Goal: Information Seeking & Learning: Find specific page/section

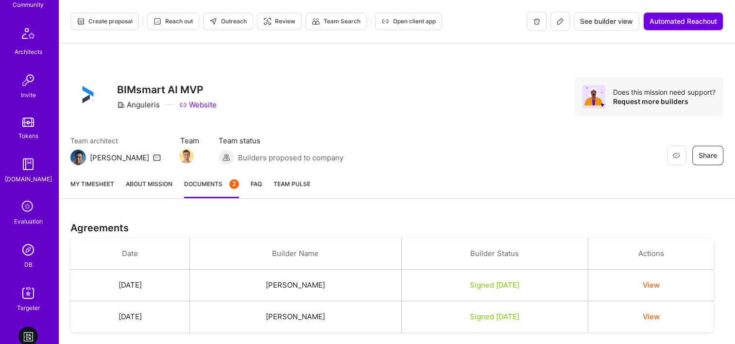
scroll to position [340, 0]
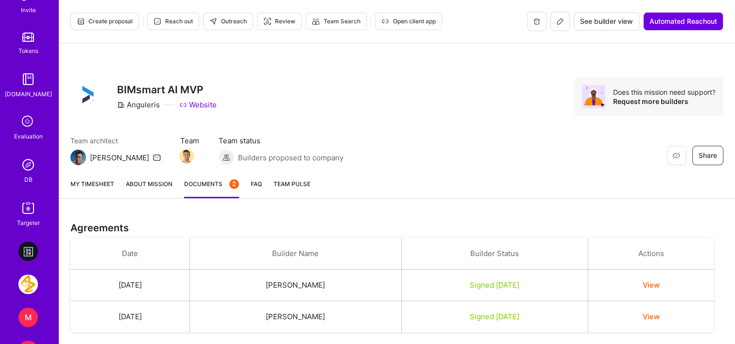
click at [33, 173] on img at bounding box center [27, 164] width 19 height 19
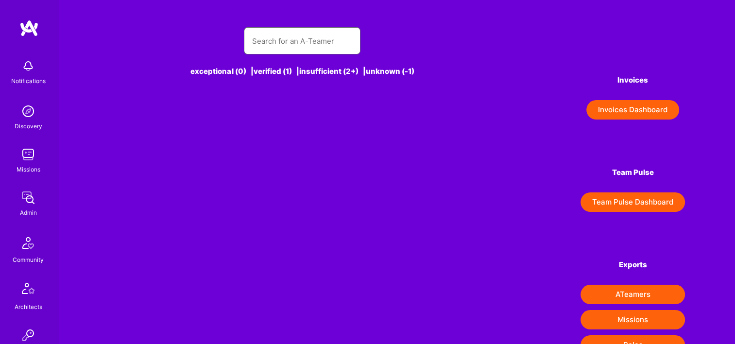
click at [278, 41] on input "text" at bounding box center [302, 41] width 101 height 25
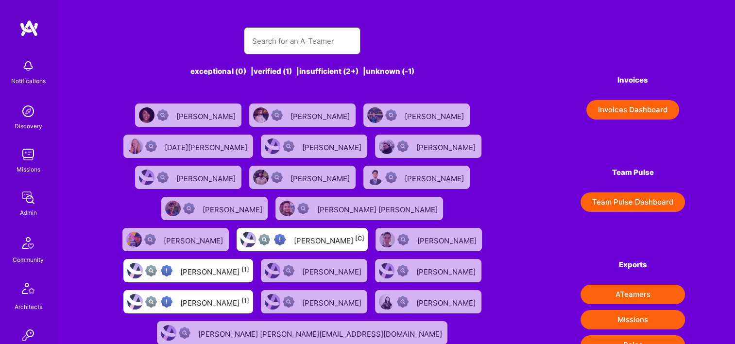
paste input "[PERSON_NAME]"
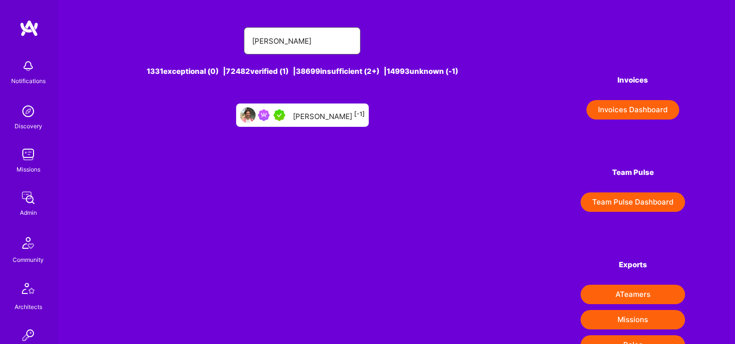
type input "[PERSON_NAME]"
click at [301, 115] on div "[PERSON_NAME] [-1]" at bounding box center [329, 115] width 72 height 13
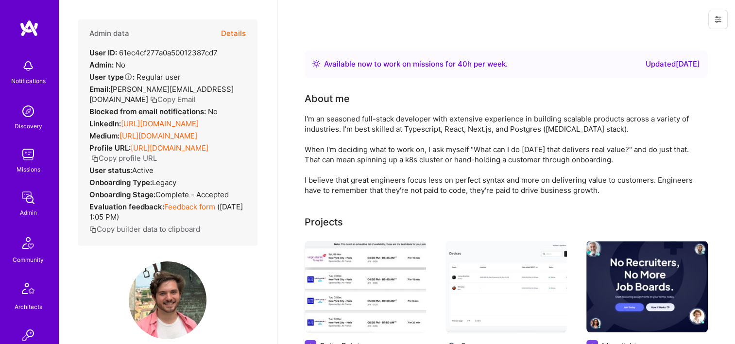
click at [233, 33] on button "Details" at bounding box center [233, 33] width 25 height 28
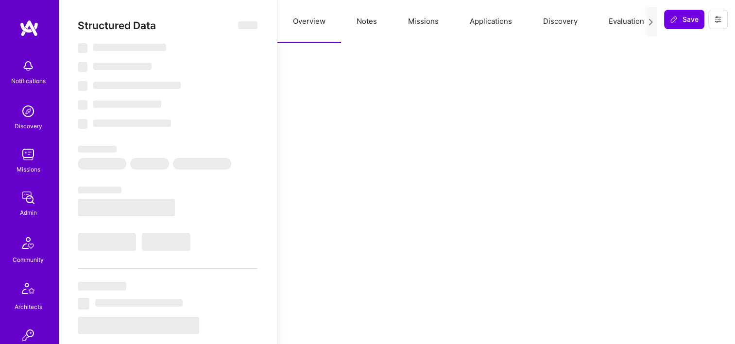
click at [429, 17] on button "Missions" at bounding box center [423, 21] width 62 height 43
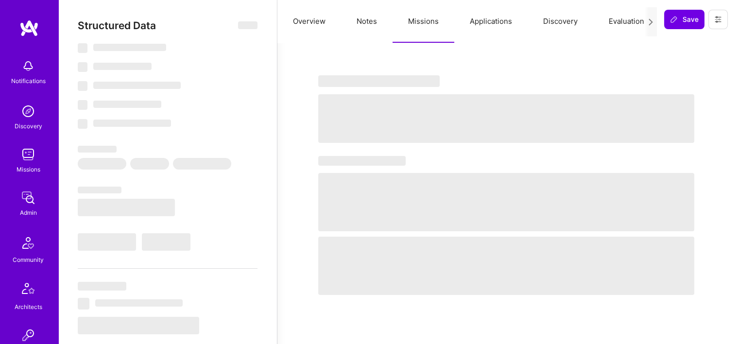
select select "Right Now"
select select "5"
select select "7"
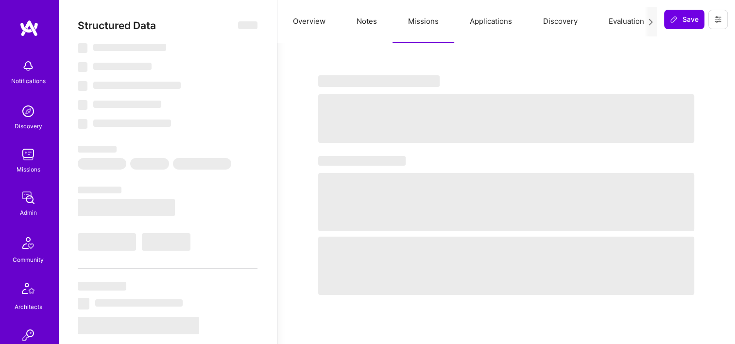
select select "US"
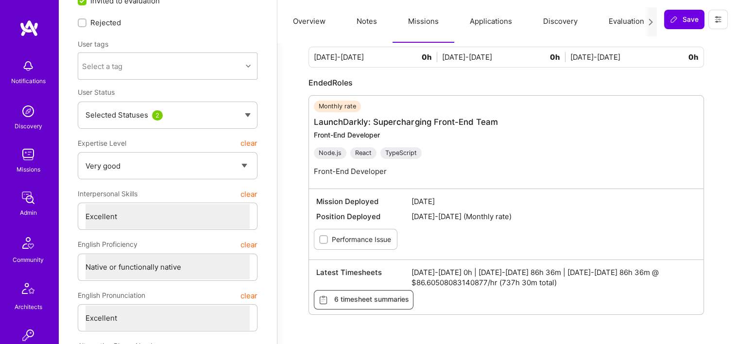
scroll to position [49, 0]
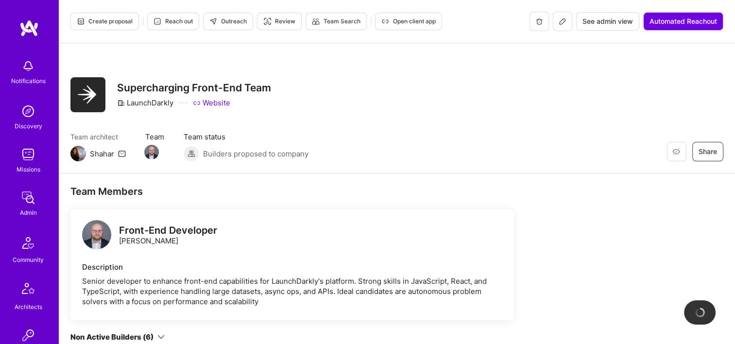
click at [606, 23] on span "See admin view" at bounding box center [607, 22] width 50 height 10
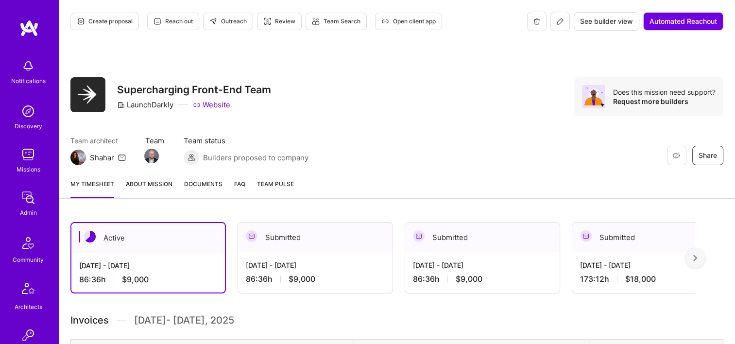
click at [644, 256] on div "Jun 16 - Jun 30, 2025 173:12 h $18,000" at bounding box center [649, 272] width 154 height 40
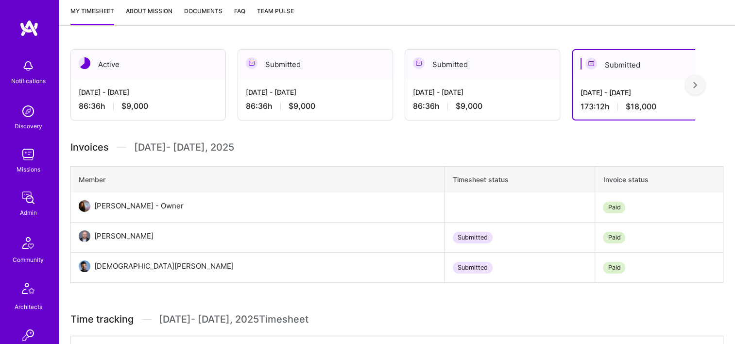
scroll to position [291, 0]
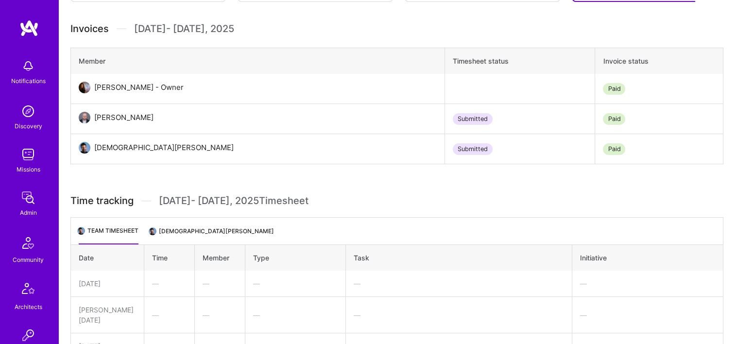
click at [188, 226] on li "Christian Rappa" at bounding box center [212, 234] width 124 height 19
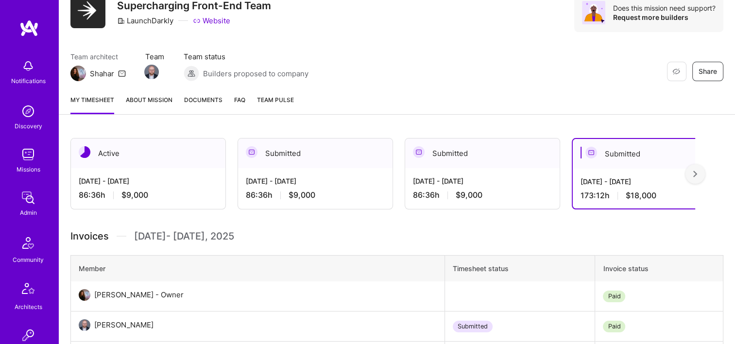
scroll to position [0, 0]
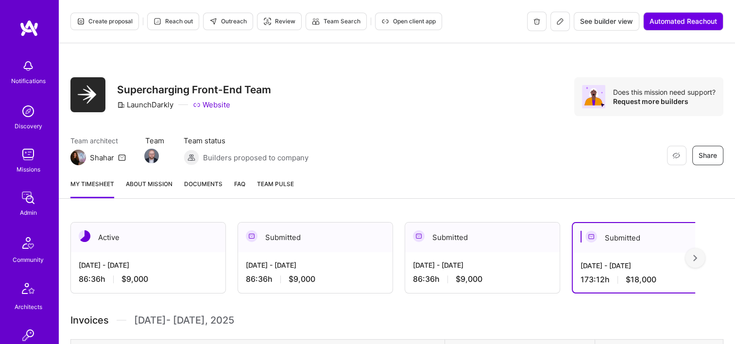
click at [542, 171] on div "My timesheet About Mission Documents FAQ Team Pulse" at bounding box center [397, 185] width 676 height 28
